Goal: Task Accomplishment & Management: Manage account settings

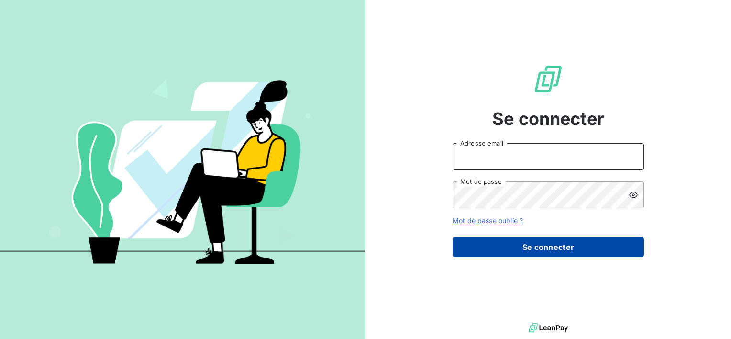
type input "[EMAIL_ADDRESS][DOMAIN_NAME]"
click at [504, 247] on button "Se connecter" at bounding box center [548, 247] width 191 height 20
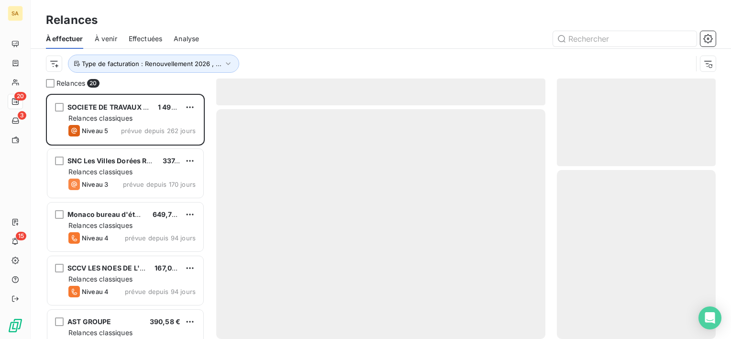
scroll to position [237, 151]
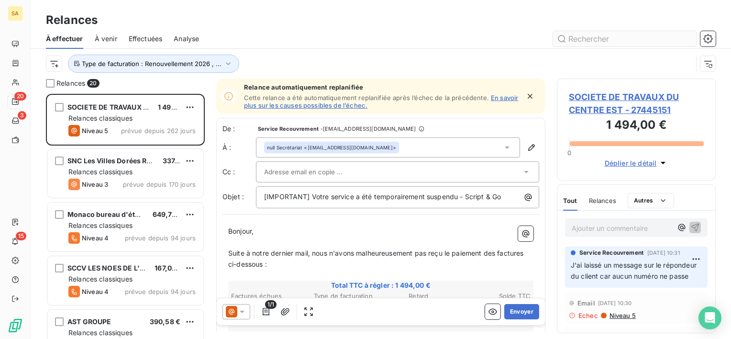
click at [608, 38] on input "text" at bounding box center [625, 38] width 144 height 15
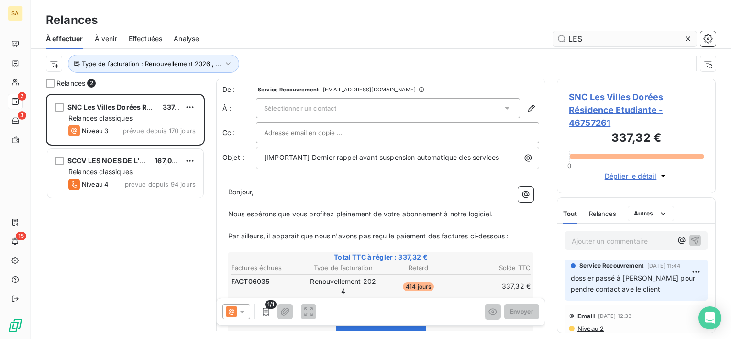
scroll to position [237, 151]
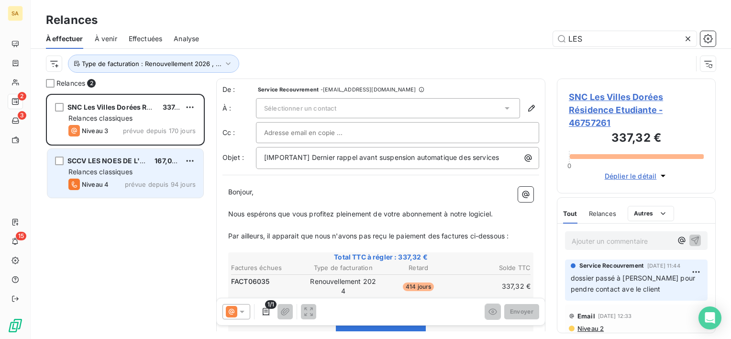
type input "LES"
click at [134, 182] on span "prévue depuis 94 jours" at bounding box center [160, 184] width 71 height 8
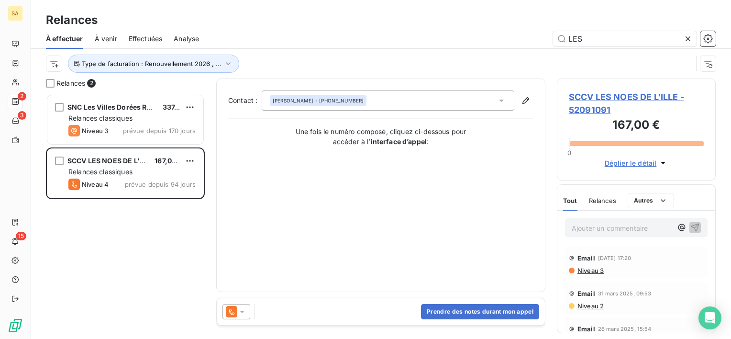
click at [503, 98] on icon at bounding box center [502, 101] width 10 height 10
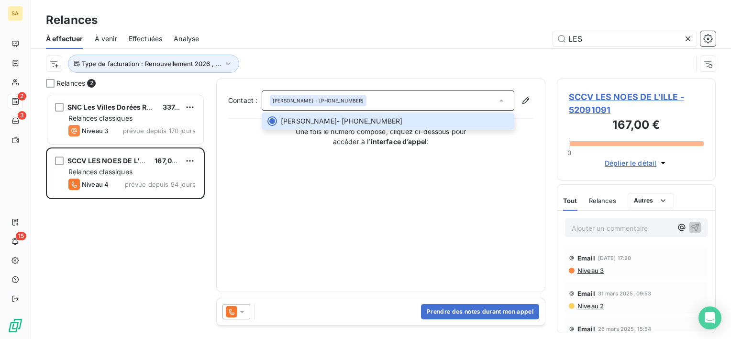
click at [156, 263] on div "SNC Les Villes Dorées Résidence Etudiante 337,32 € Relances classiques Niveau 3…" at bounding box center [125, 216] width 159 height 245
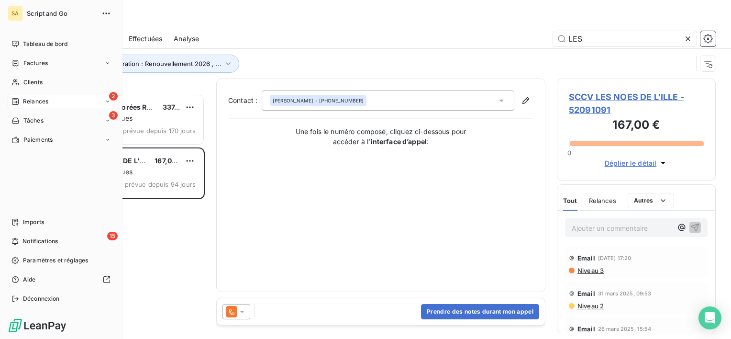
click at [31, 107] on div "2 Relances" at bounding box center [61, 101] width 107 height 15
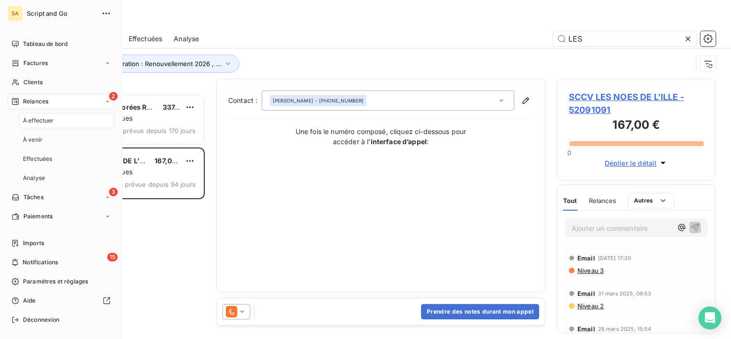
click at [33, 104] on span "Relances" at bounding box center [35, 101] width 25 height 9
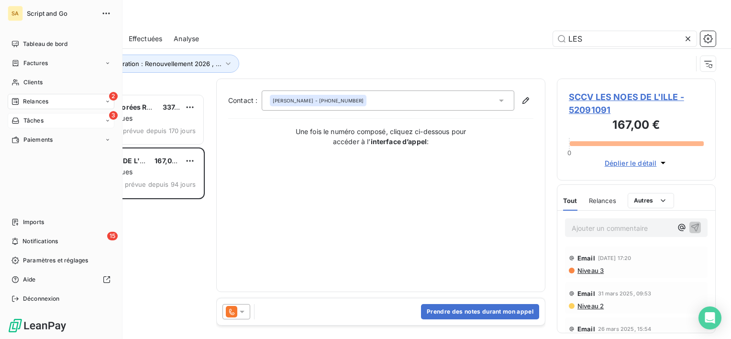
click at [34, 123] on span "Tâches" at bounding box center [33, 120] width 20 height 9
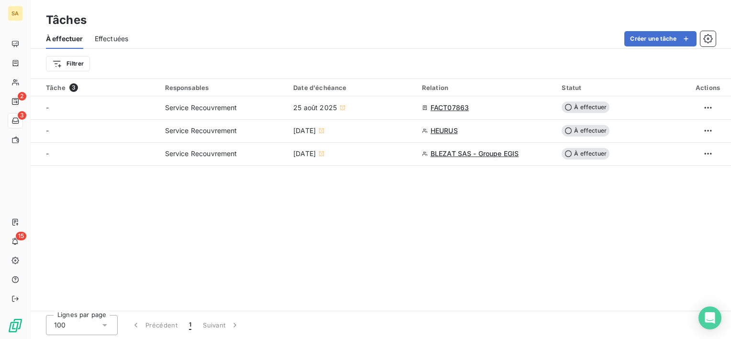
click at [271, 231] on div "Tâche 3 Responsables Date d'échéance Relation Statut Actions - Service Recouvre…" at bounding box center [381, 195] width 701 height 232
click at [118, 34] on span "Effectuées" at bounding box center [112, 39] width 34 height 10
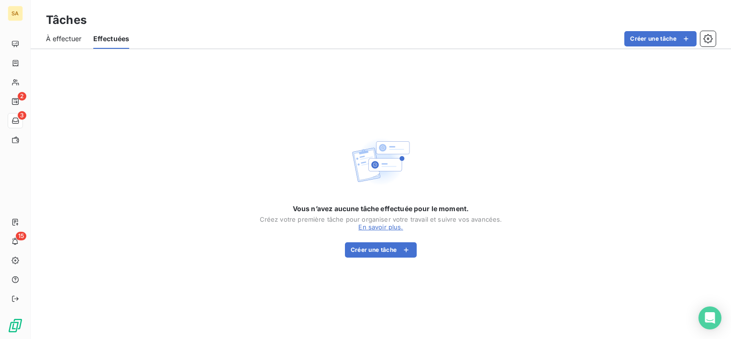
click at [73, 36] on span "À effectuer" at bounding box center [64, 39] width 36 height 10
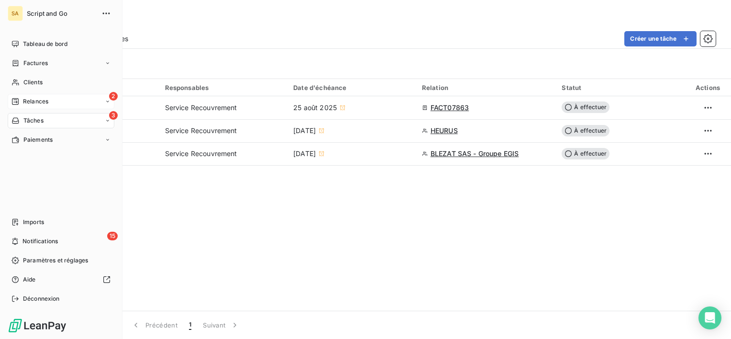
click at [47, 101] on span "Relances" at bounding box center [35, 101] width 25 height 9
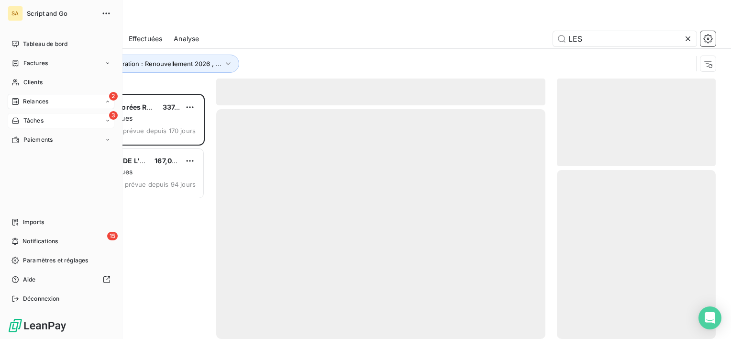
scroll to position [237, 151]
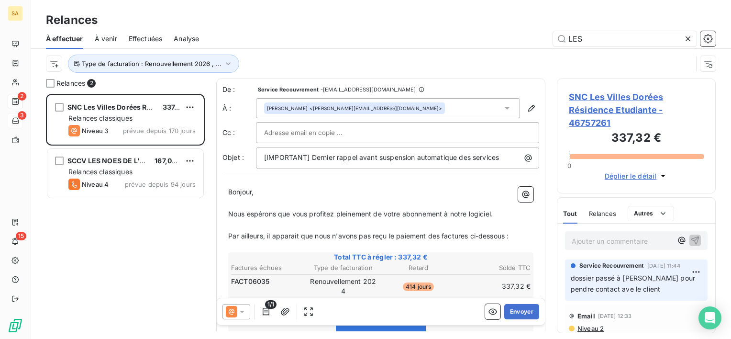
click at [686, 40] on icon at bounding box center [688, 39] width 10 height 10
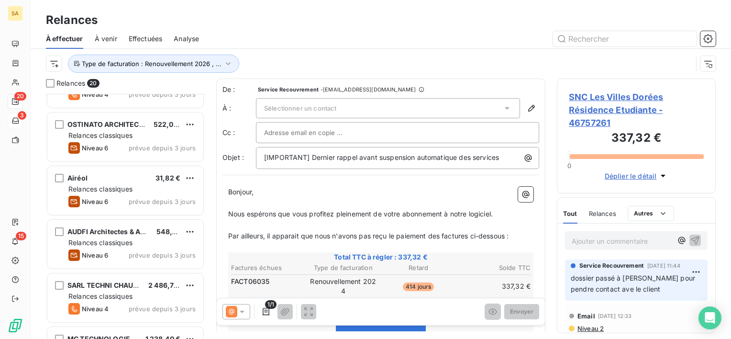
scroll to position [827, 0]
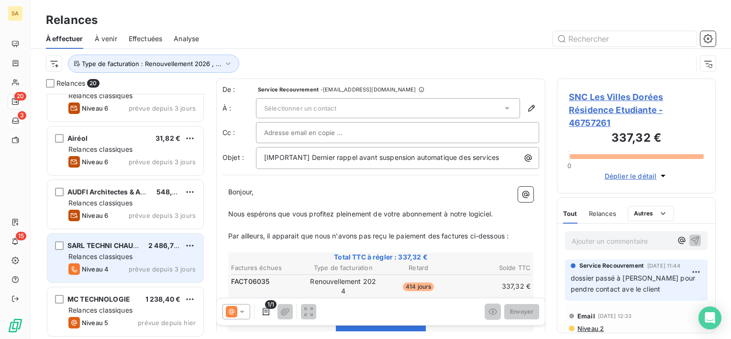
click at [153, 265] on span "prévue depuis 3 jours" at bounding box center [162, 269] width 67 height 8
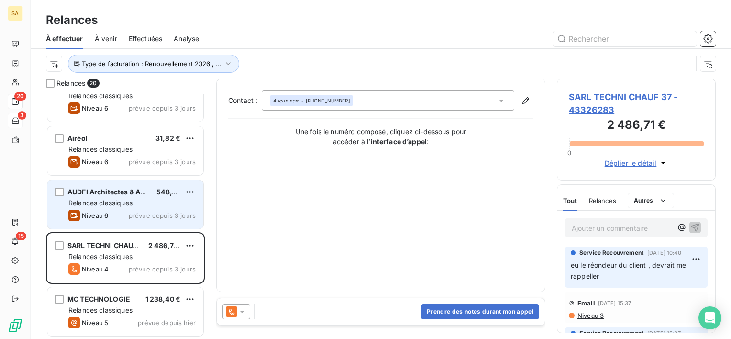
click at [118, 199] on span "Relances classiques" at bounding box center [100, 203] width 64 height 8
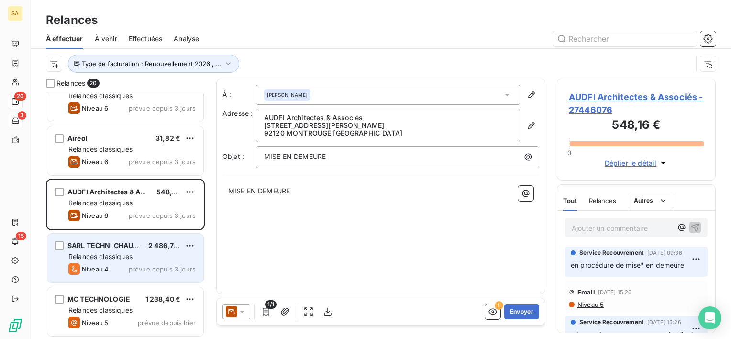
click at [132, 252] on div "Relances classiques" at bounding box center [131, 257] width 127 height 10
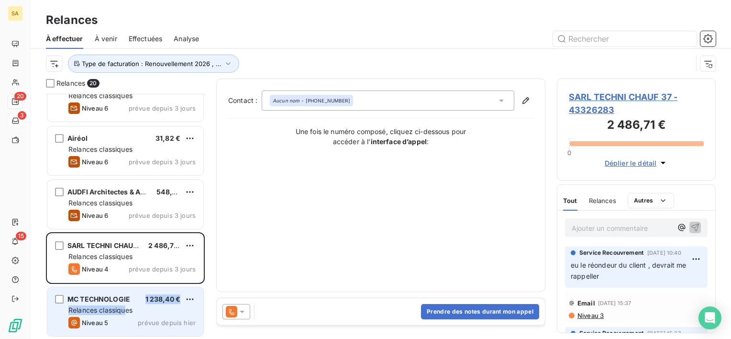
click at [128, 304] on div "MC TECHNOLOGIE 1 238,40 € Relances classiques Niveau 5 prévue depuis [DATE]" at bounding box center [125, 311] width 156 height 49
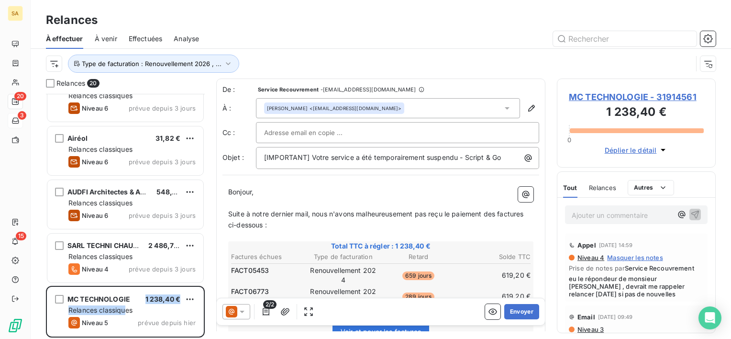
click at [607, 186] on span "Relances" at bounding box center [602, 188] width 27 height 8
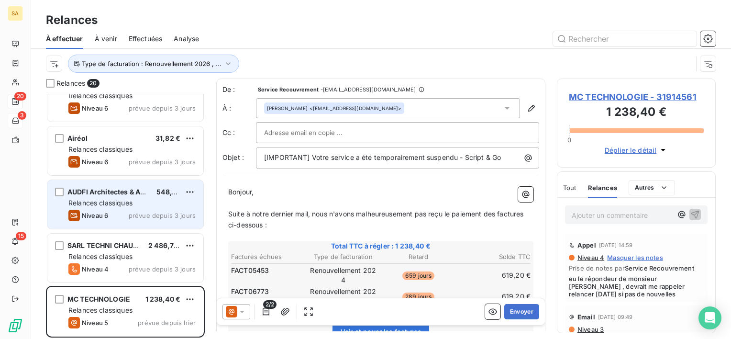
click at [184, 215] on span "prévue depuis 3 jours" at bounding box center [162, 216] width 67 height 8
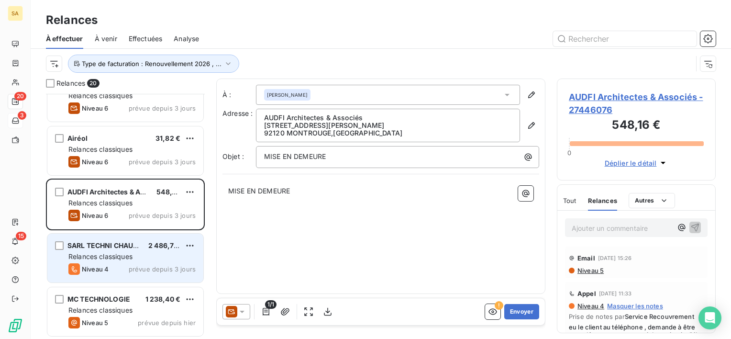
click at [182, 252] on div "Relances classiques" at bounding box center [131, 257] width 127 height 10
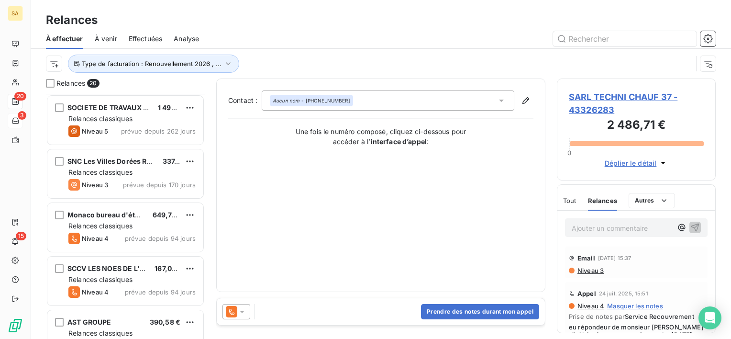
scroll to position [191, 0]
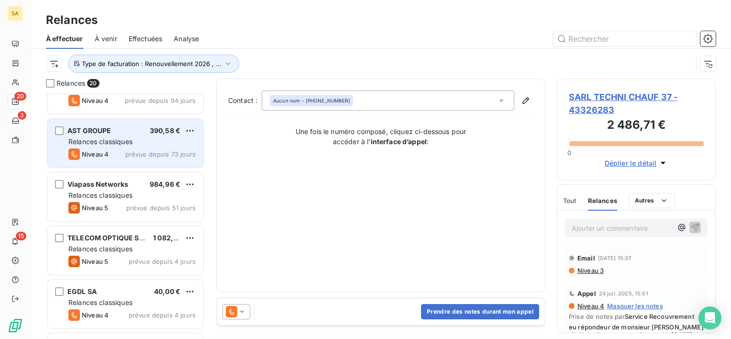
click at [115, 136] on div "AST GROUPE 390,58 € Relances classiques Niveau 4 prévue depuis 73 jours" at bounding box center [125, 143] width 156 height 49
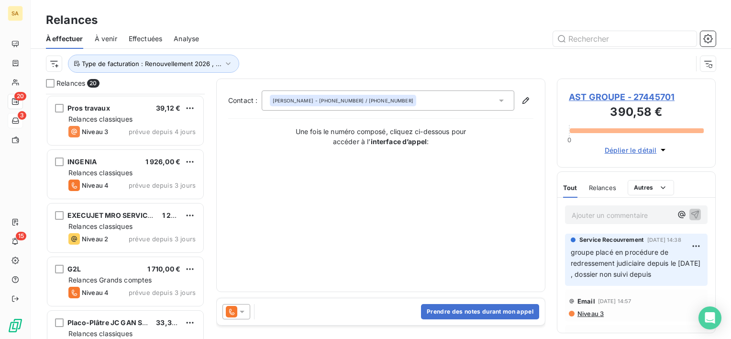
scroll to position [444, 0]
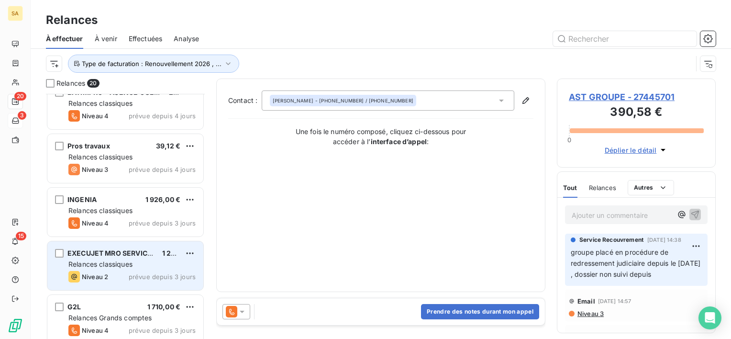
click at [167, 281] on div "EXECUJET MRO SERVICES [GEOGRAPHIC_DATA] 1 247,44 € Relances classiques Niveau 2…" at bounding box center [125, 265] width 156 height 49
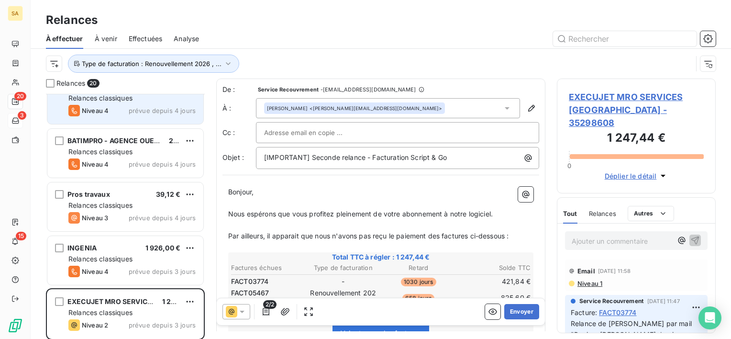
scroll to position [383, 0]
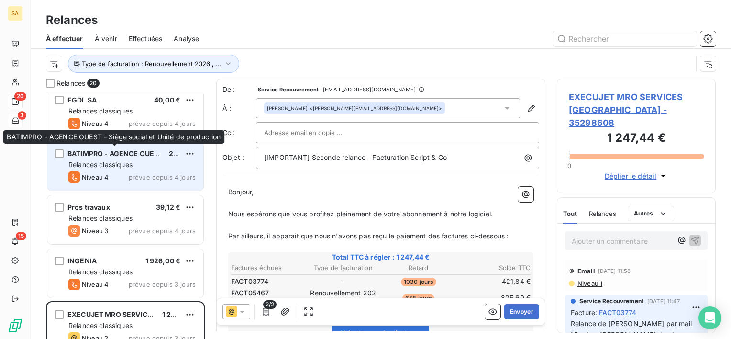
click at [119, 155] on span "BATIMPRO - AGENCE OUEST - Siège social et Unité de production" at bounding box center [176, 153] width 218 height 8
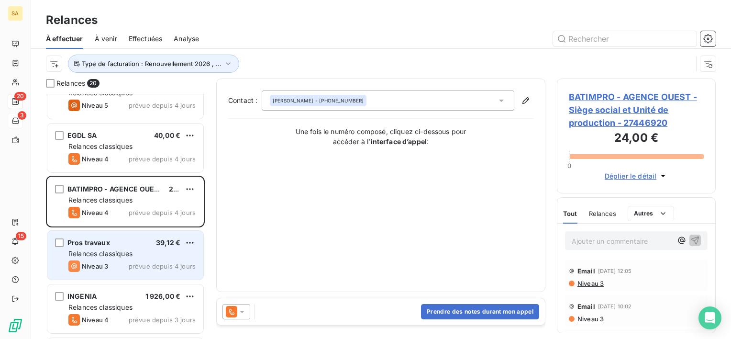
scroll to position [239, 0]
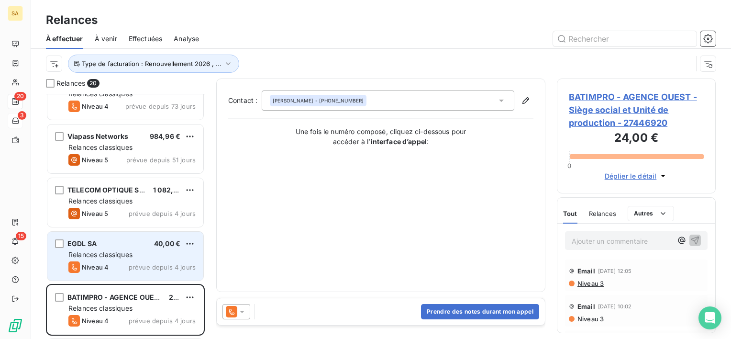
click at [148, 243] on div "EGDL SA 40,00 €" at bounding box center [131, 243] width 127 height 9
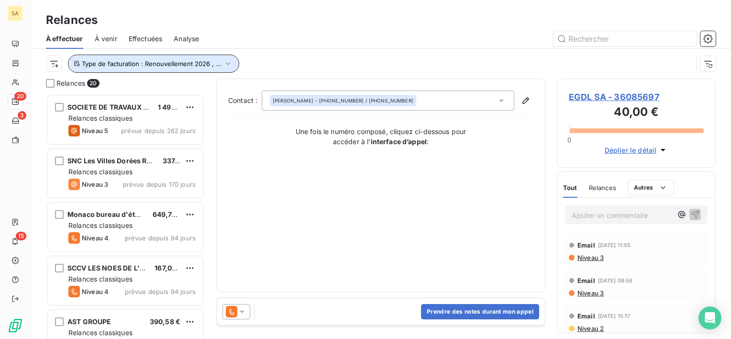
click at [179, 65] on span "Type de facturation : Renouvellement 2026 , ..." at bounding box center [152, 64] width 140 height 8
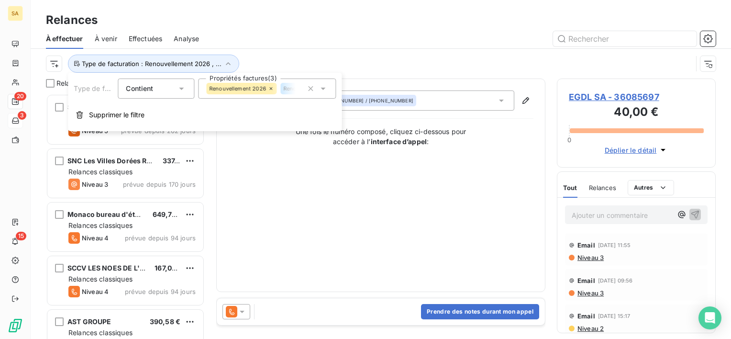
click at [269, 236] on div "Contact : [PERSON_NAME] - [PHONE_NUMBER] / [PHONE_NUMBER] Une fois le numéro co…" at bounding box center [380, 184] width 305 height 189
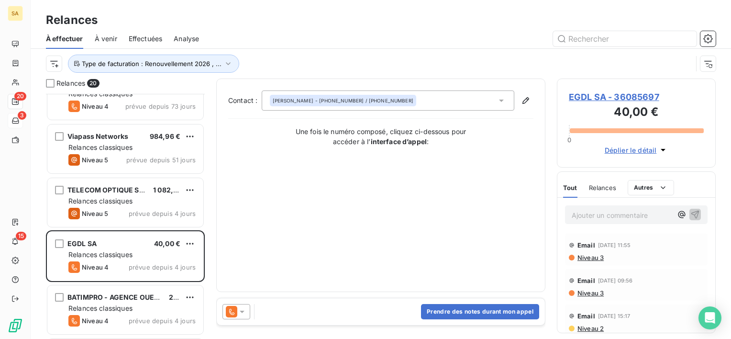
scroll to position [335, 0]
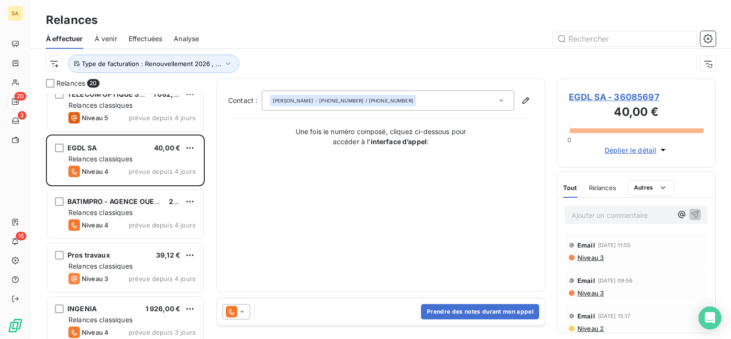
click at [155, 227] on span "prévue depuis 4 jours" at bounding box center [162, 225] width 67 height 8
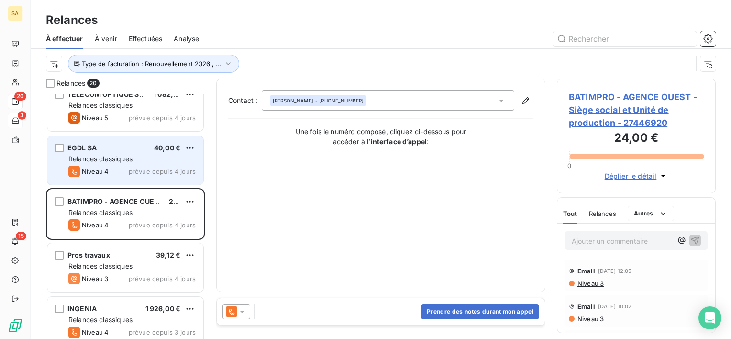
click at [147, 168] on span "prévue depuis 4 jours" at bounding box center [162, 171] width 67 height 8
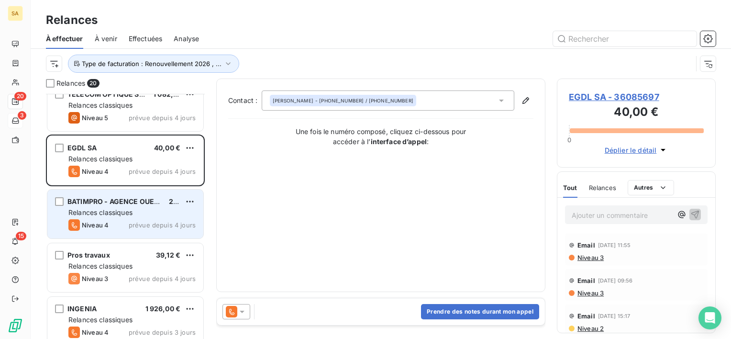
click at [146, 208] on div "Relances classiques" at bounding box center [131, 213] width 127 height 10
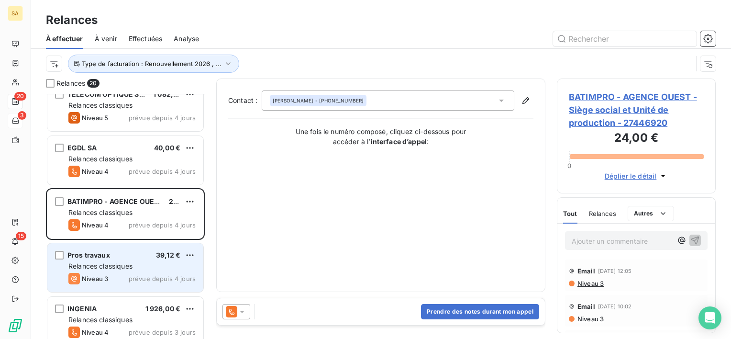
click at [154, 255] on div "Pros travaux 39,12 €" at bounding box center [131, 255] width 127 height 9
